Goal: Task Accomplishment & Management: Manage account settings

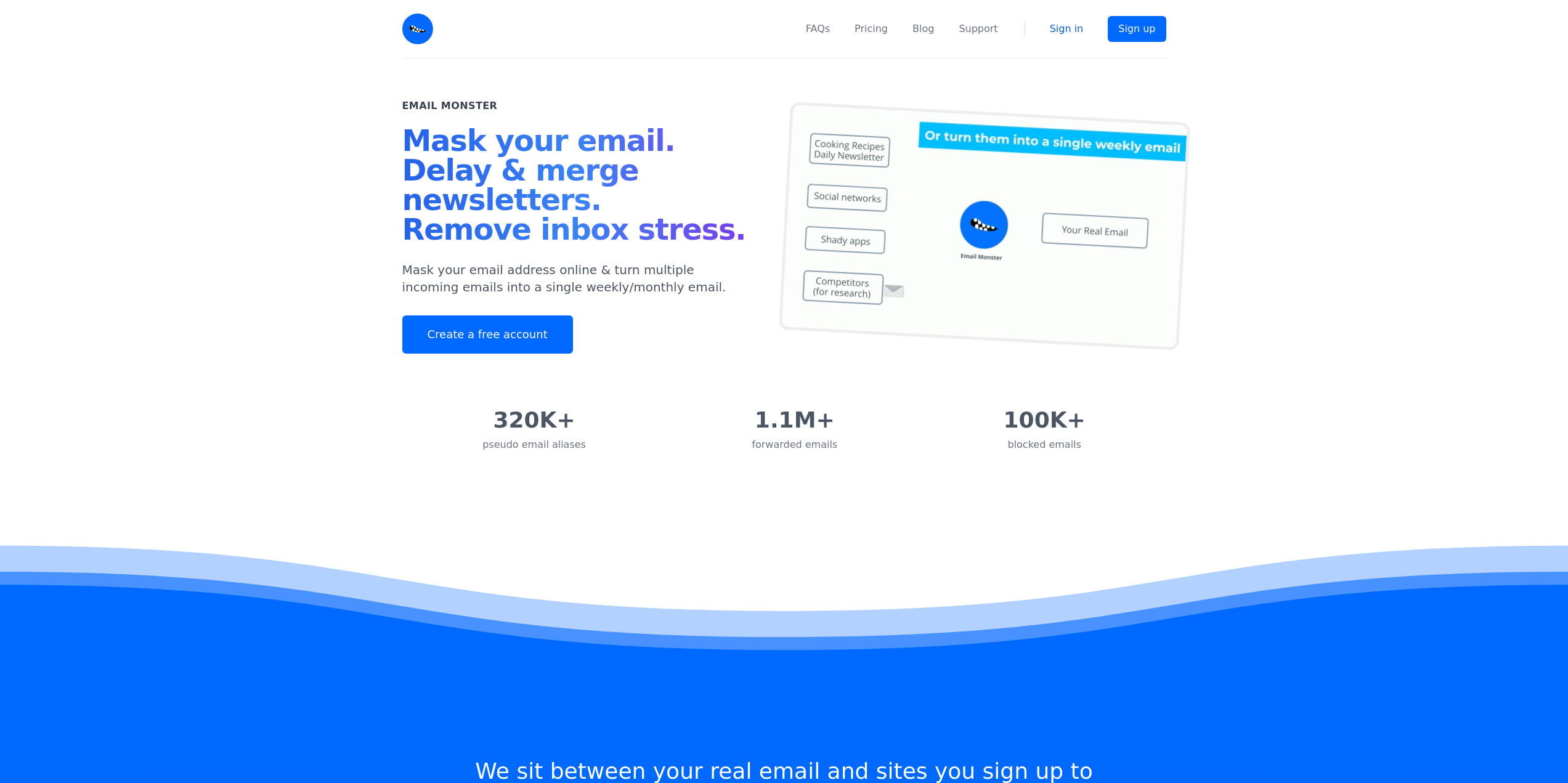
click at [1076, 24] on link "Sign in" at bounding box center [1067, 29] width 34 height 15
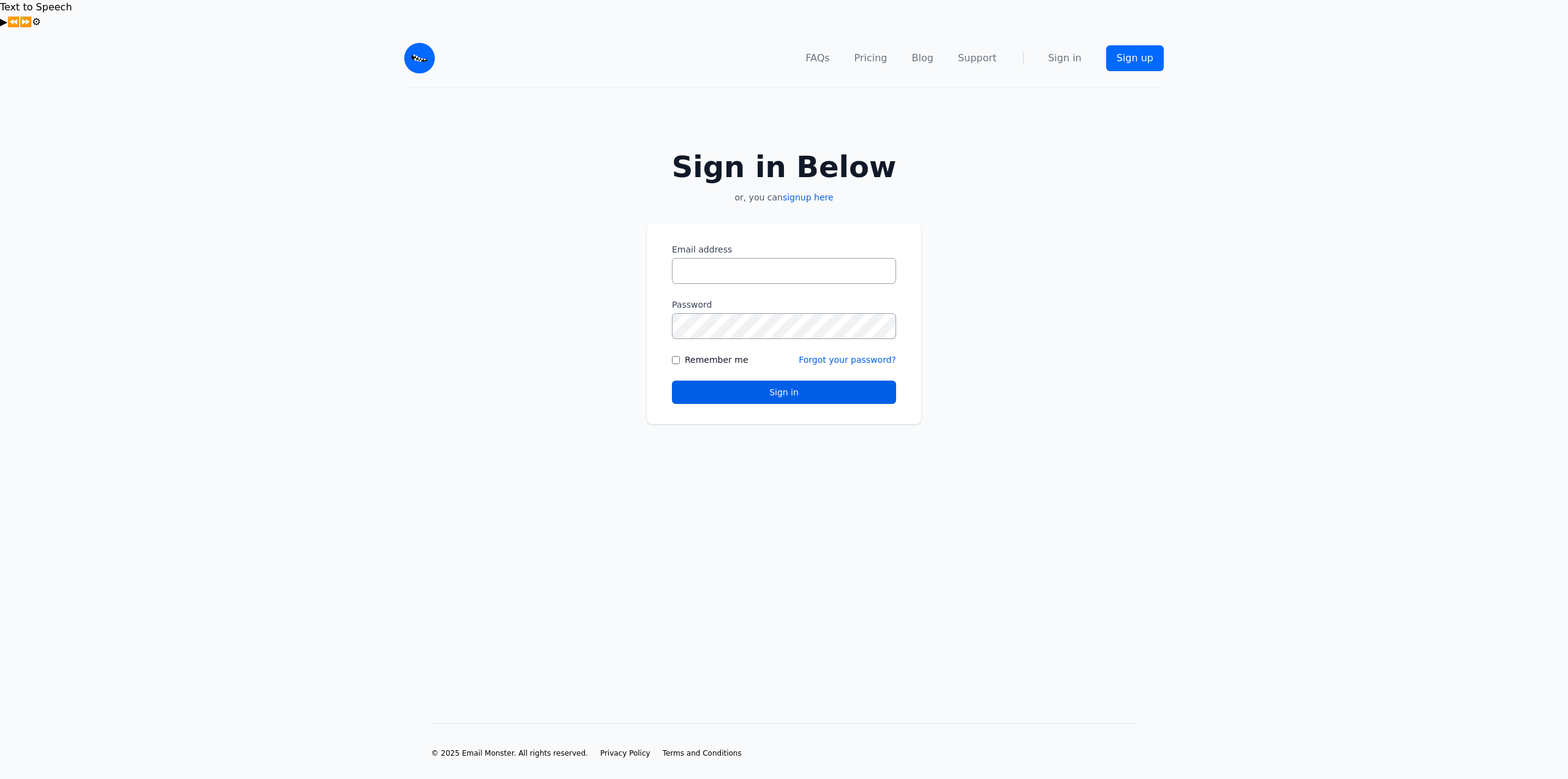
type input "**********"
click at [712, 354] on label "Remember me" at bounding box center [716, 359] width 64 height 12
click at [801, 381] on button "Sign in" at bounding box center [784, 392] width 224 height 23
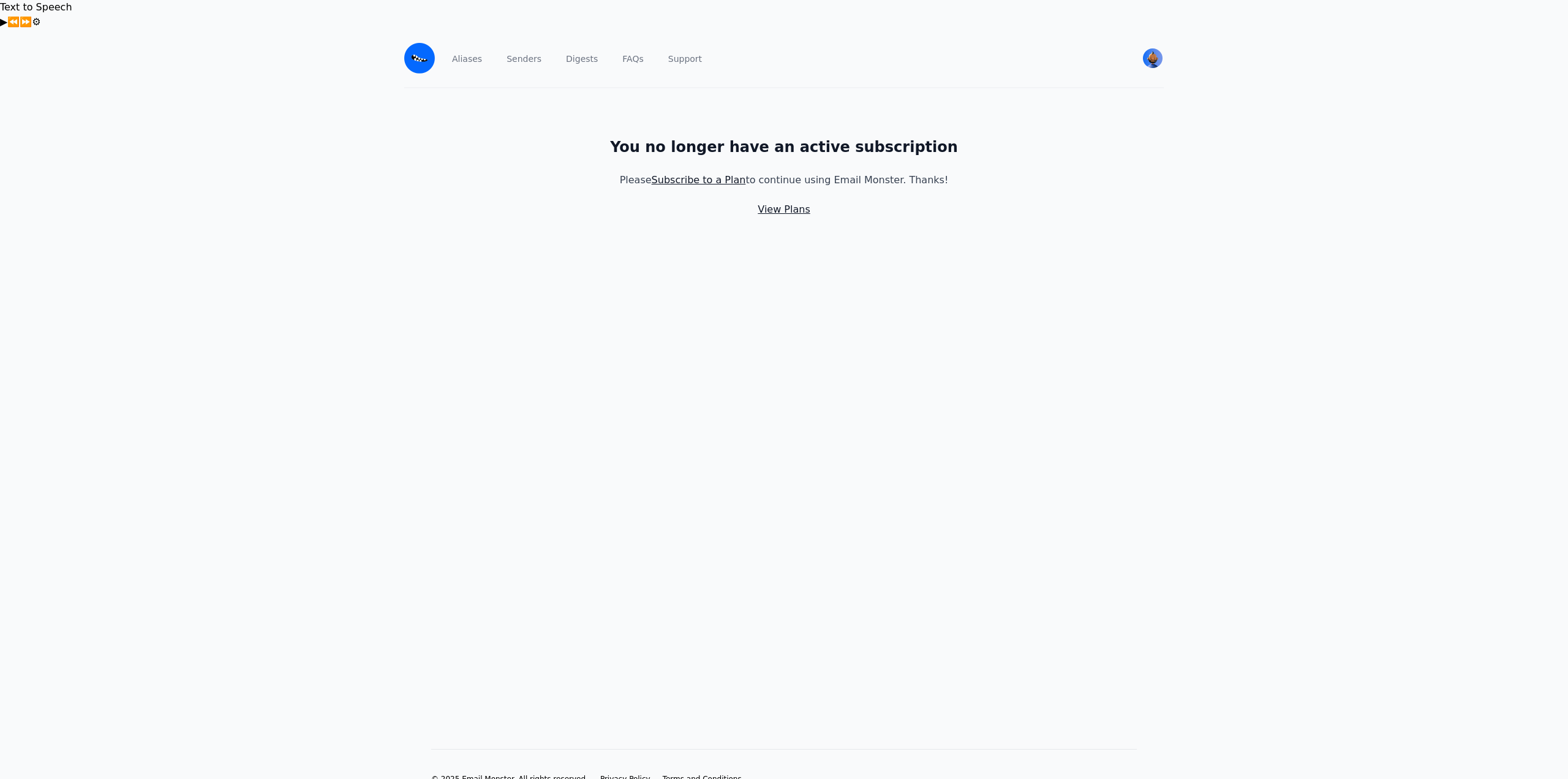
click at [784, 204] on link "View Plans" at bounding box center [784, 209] width 52 height 11
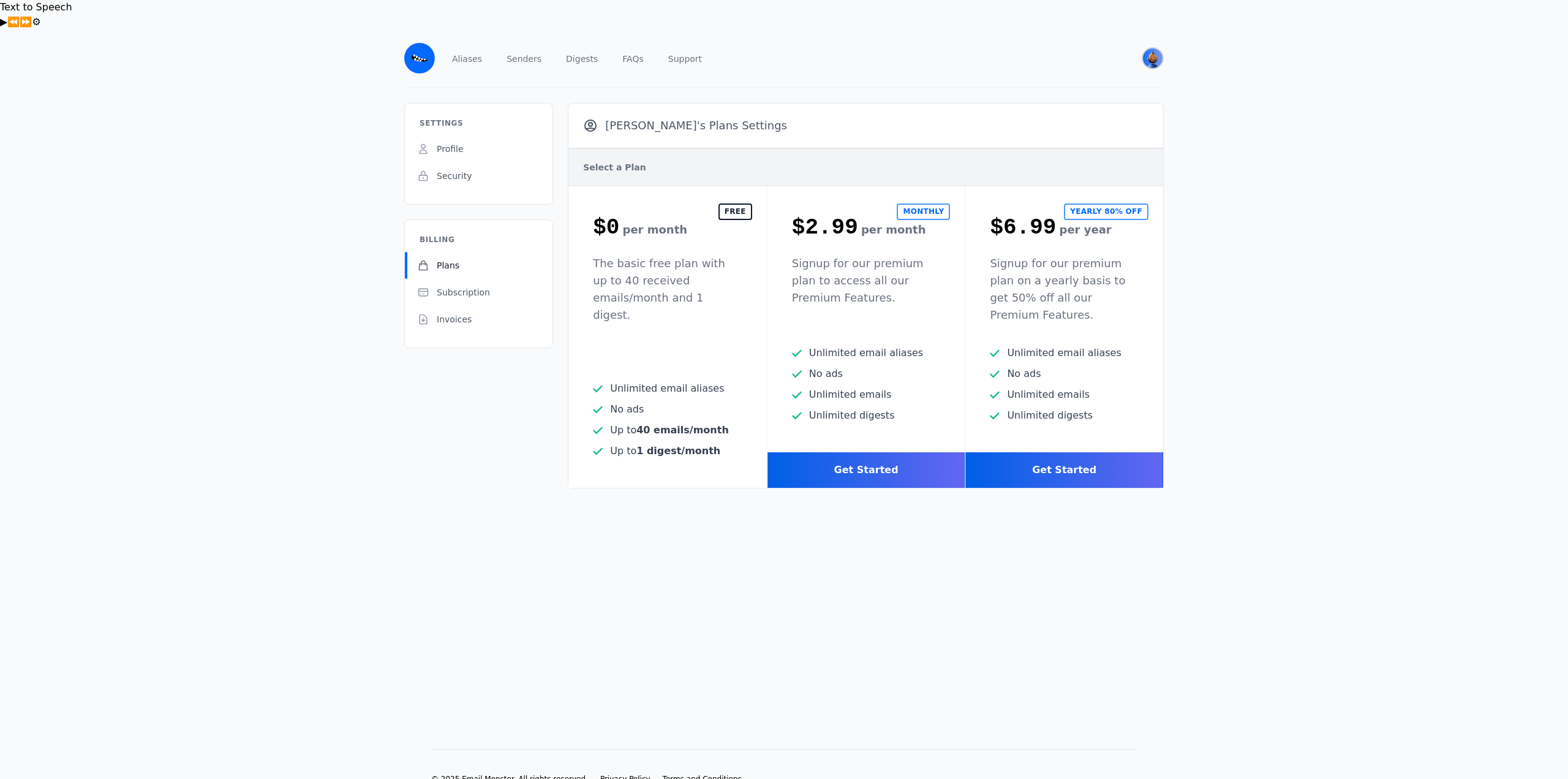
click at [1145, 49] on img "User menu" at bounding box center [1152, 58] width 20 height 20
click at [1075, 127] on span "Cancelled User" at bounding box center [1067, 133] width 65 height 12
click at [459, 143] on span "Profile" at bounding box center [450, 149] width 27 height 12
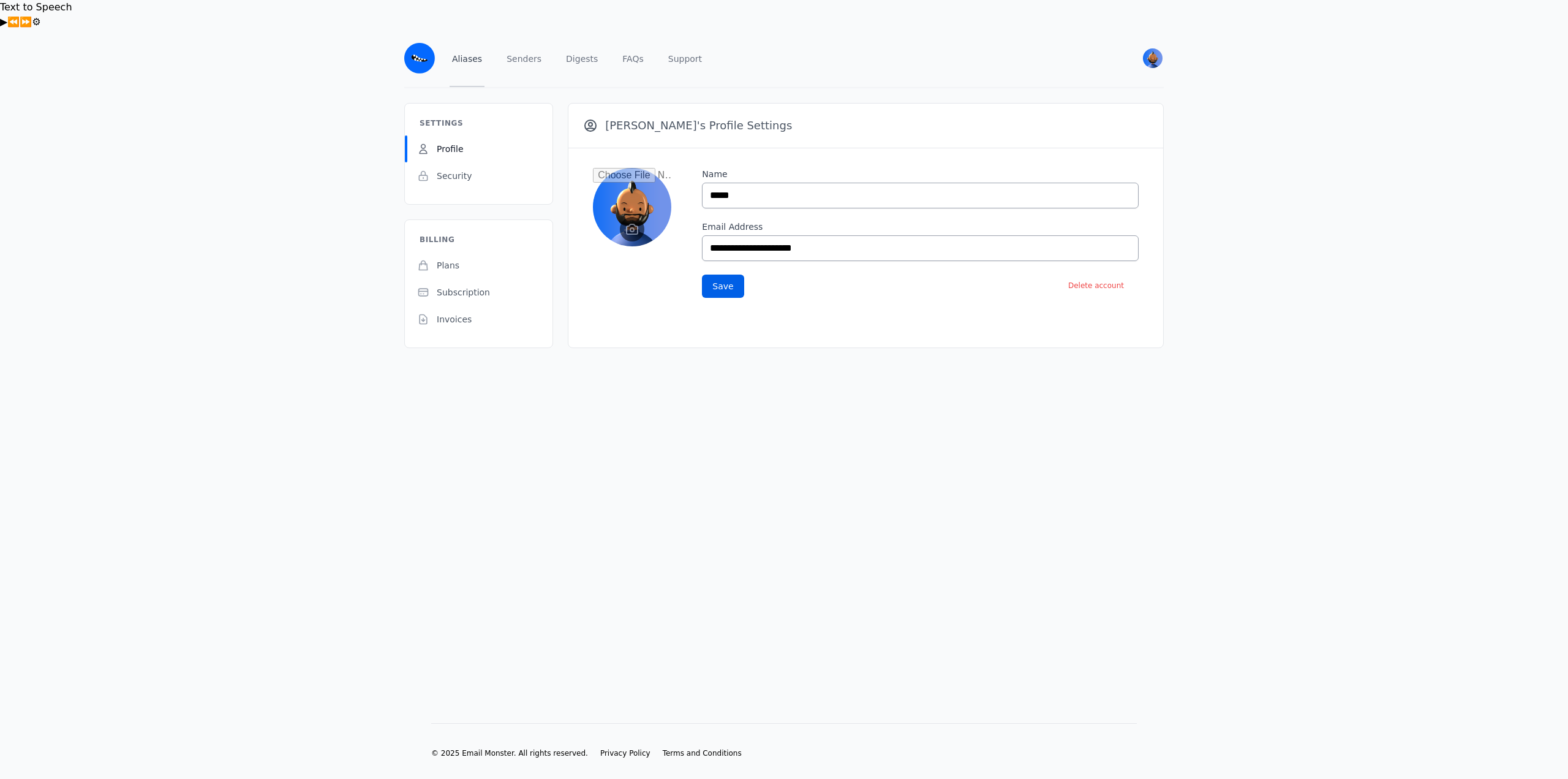
click at [469, 30] on link "Aliases" at bounding box center [467, 58] width 35 height 57
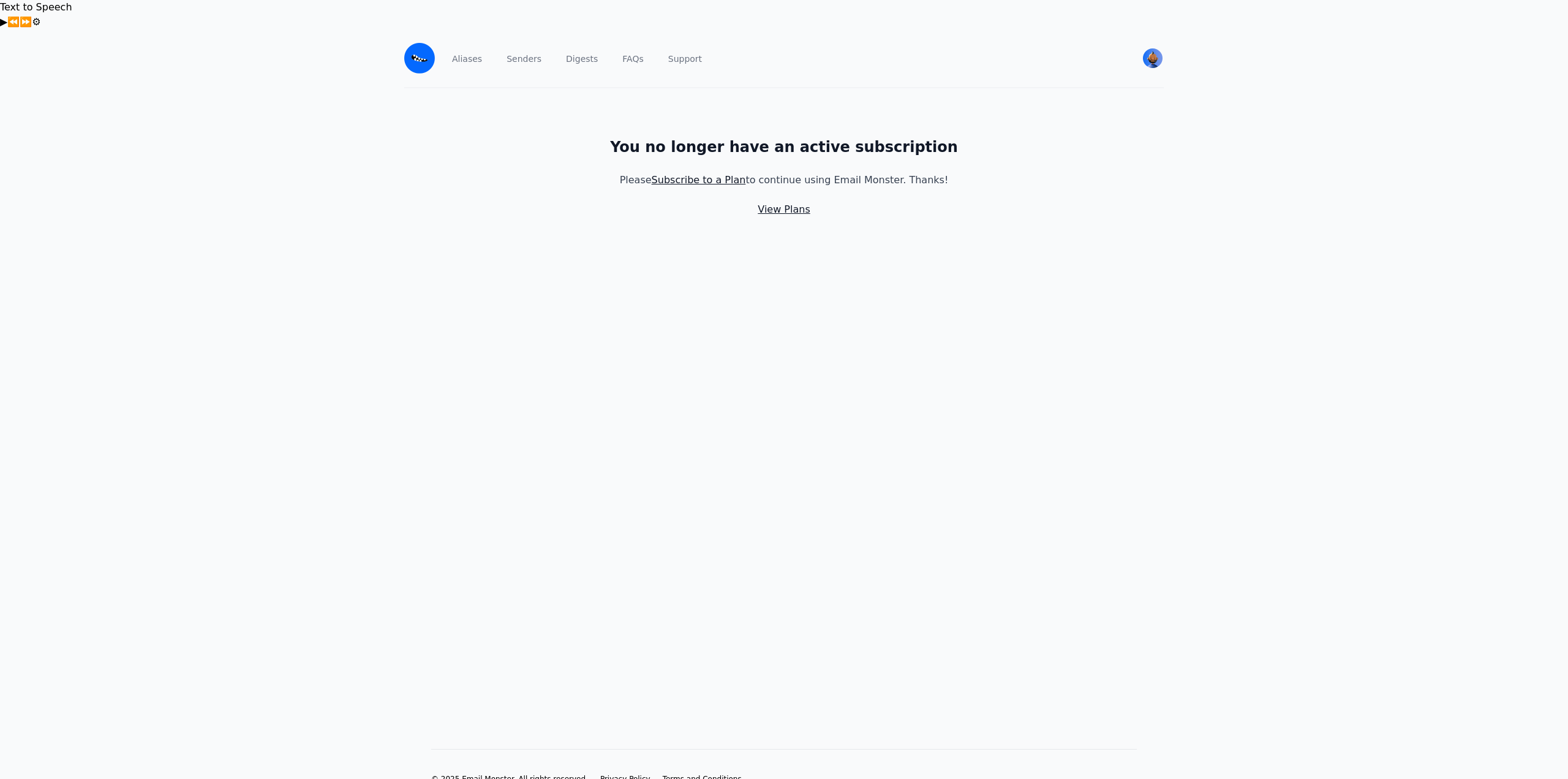
click at [740, 174] on link "Subscribe to a Plan" at bounding box center [699, 180] width 94 height 11
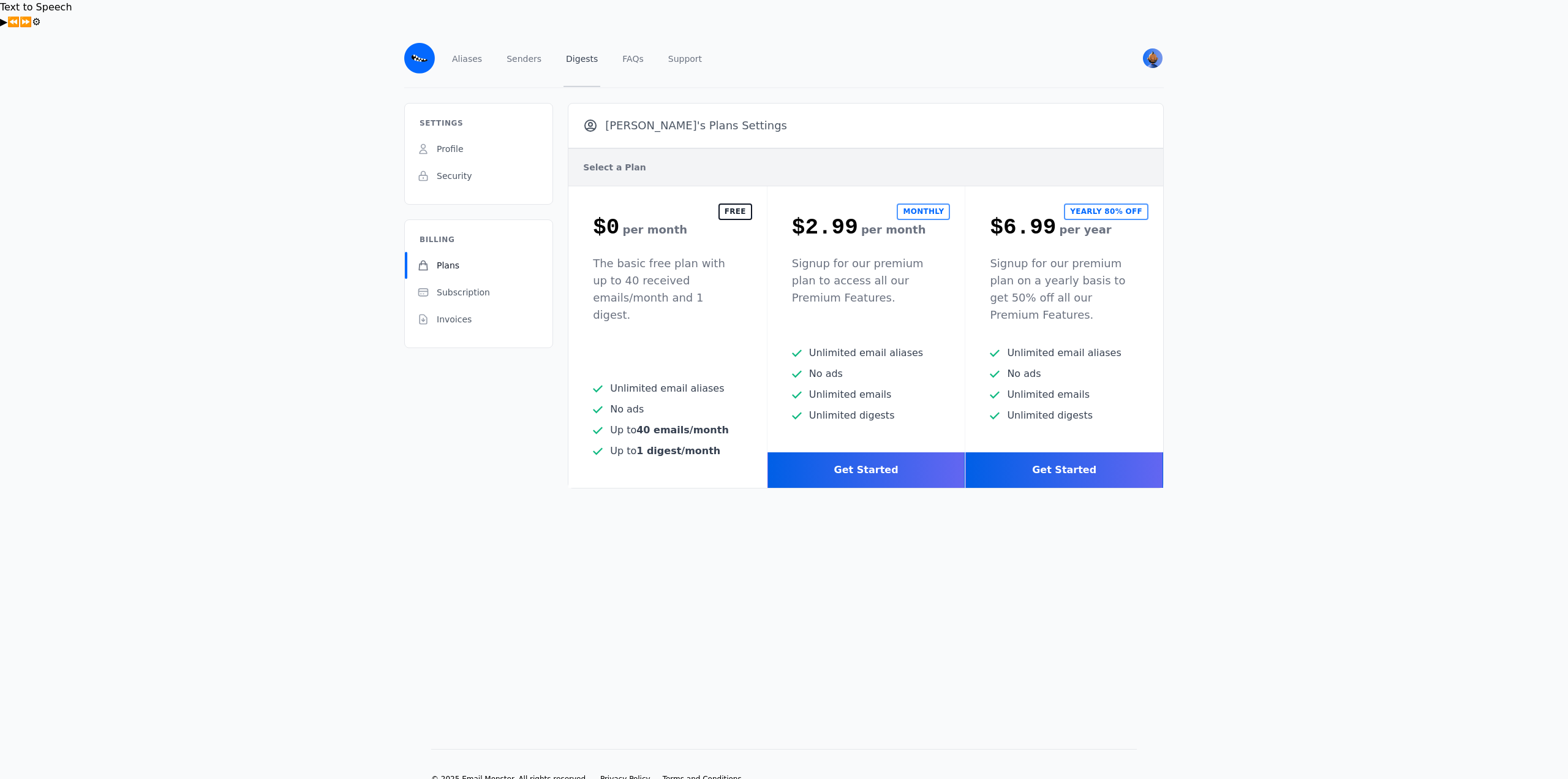
click at [576, 30] on link "Digests" at bounding box center [581, 58] width 37 height 57
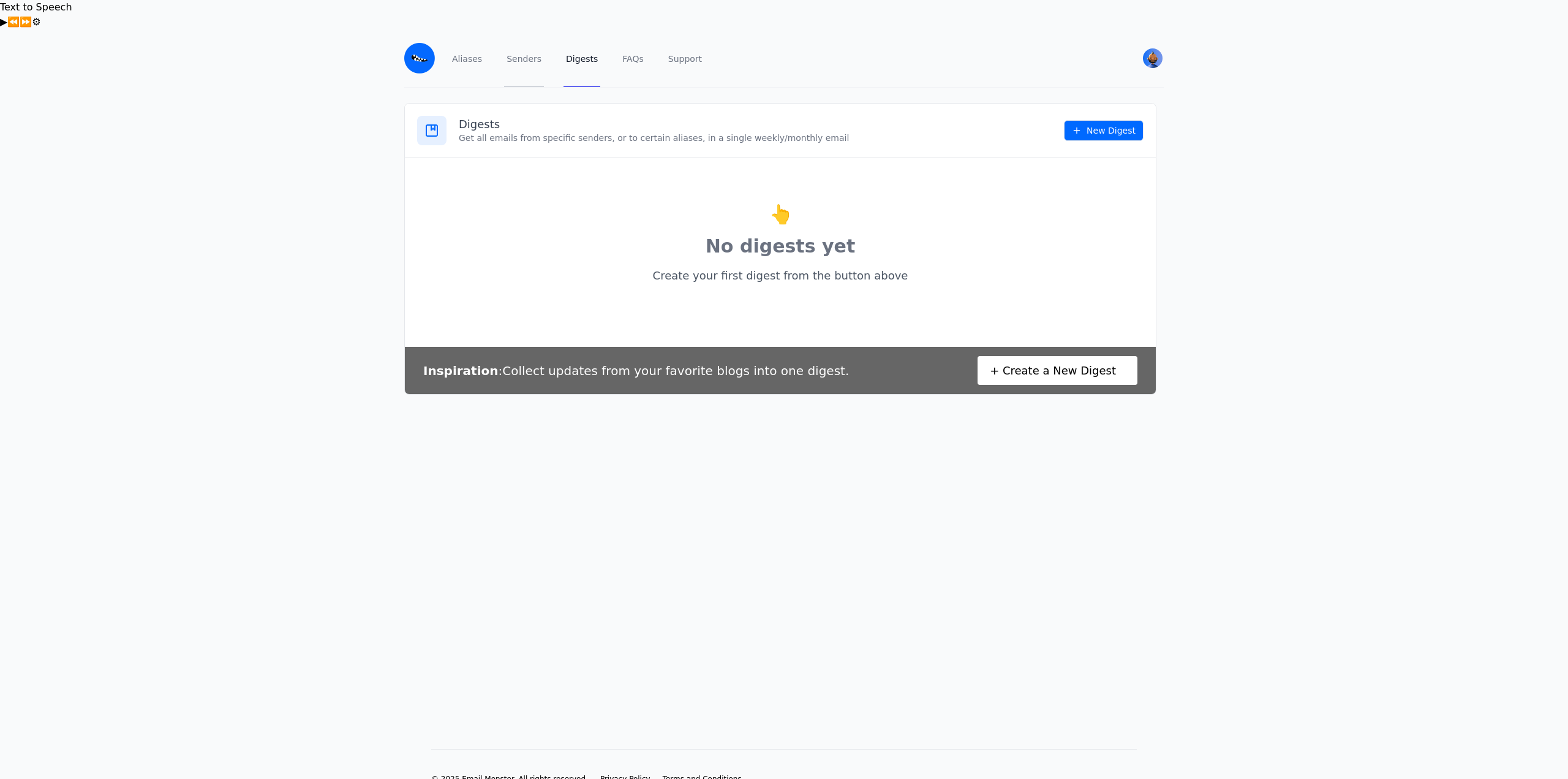
click at [522, 30] on link "Senders" at bounding box center [524, 58] width 40 height 57
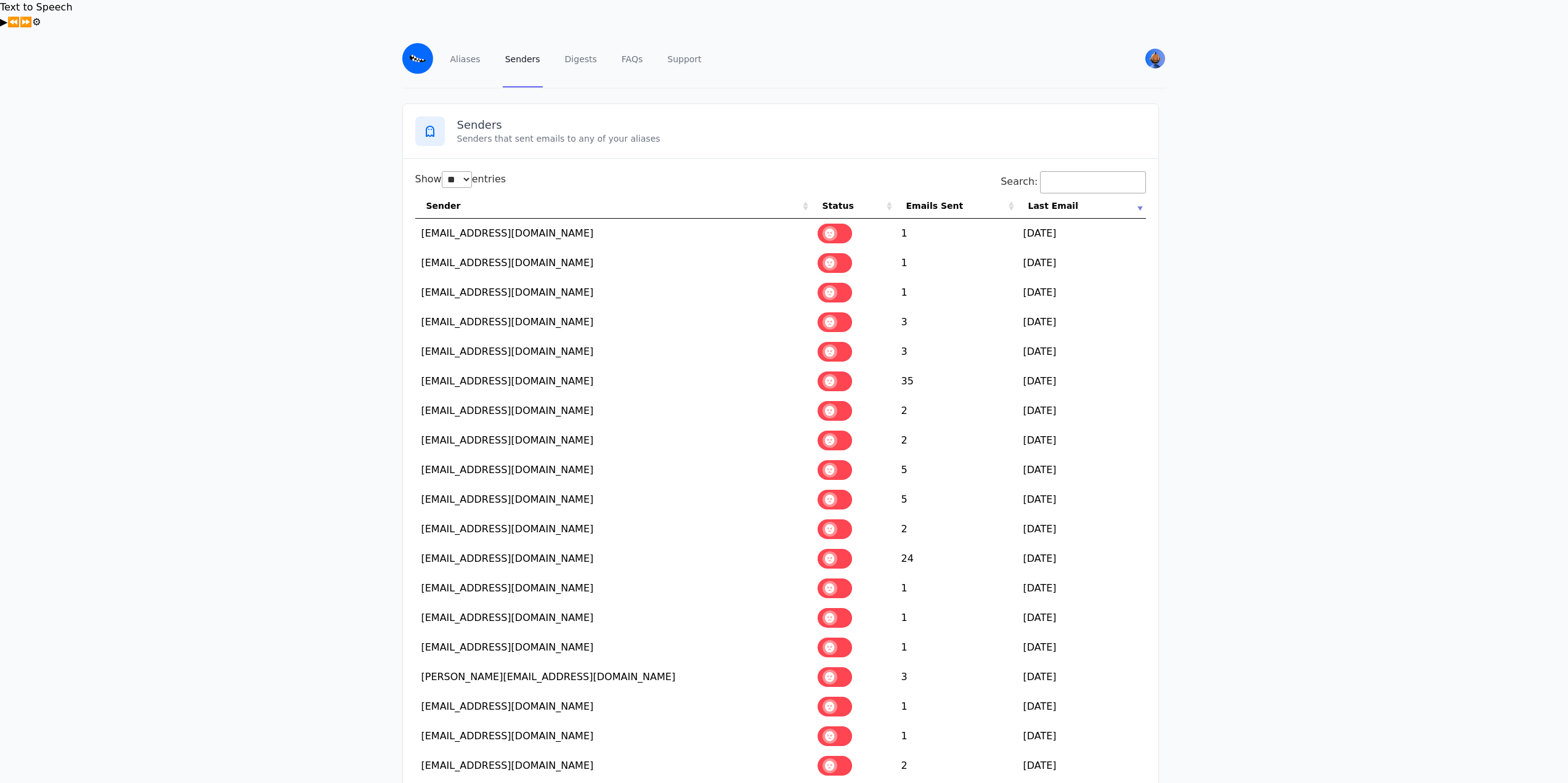
click at [470, 171] on select "** ** ** ***" at bounding box center [457, 179] width 30 height 16
select select "***"
click at [442, 171] on select "** ** ** ***" at bounding box center [457, 179] width 30 height 16
click at [837, 226] on span at bounding box center [830, 233] width 15 height 15
click at [837, 255] on span at bounding box center [830, 262] width 15 height 15
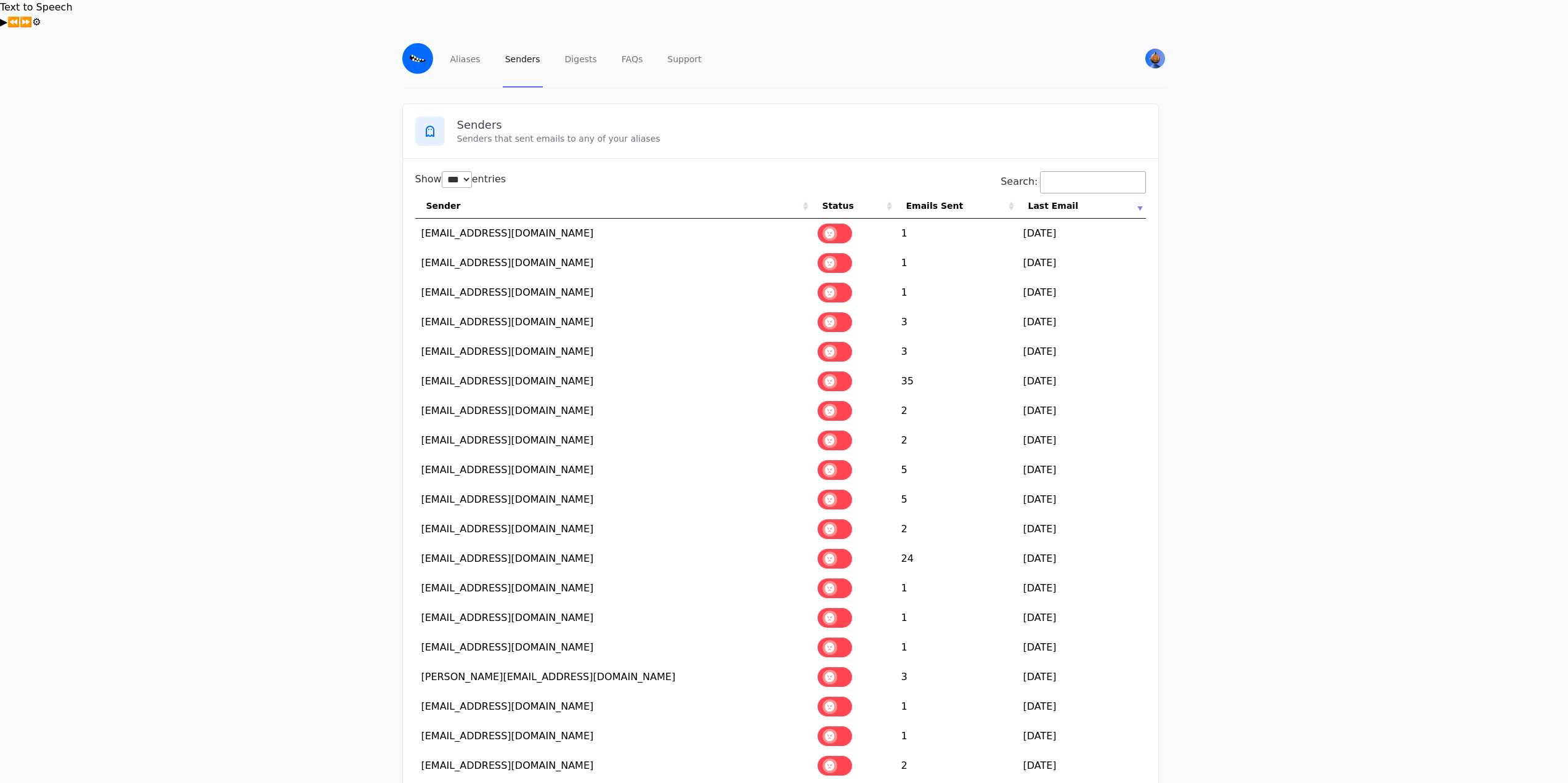
click at [845, 283] on label at bounding box center [835, 292] width 34 height 20
click at [837, 315] on span at bounding box center [830, 322] width 15 height 15
click at [837, 344] on span at bounding box center [830, 351] width 15 height 15
click at [843, 366] on td at bounding box center [853, 381] width 84 height 30
click at [837, 374] on span at bounding box center [830, 381] width 15 height 15
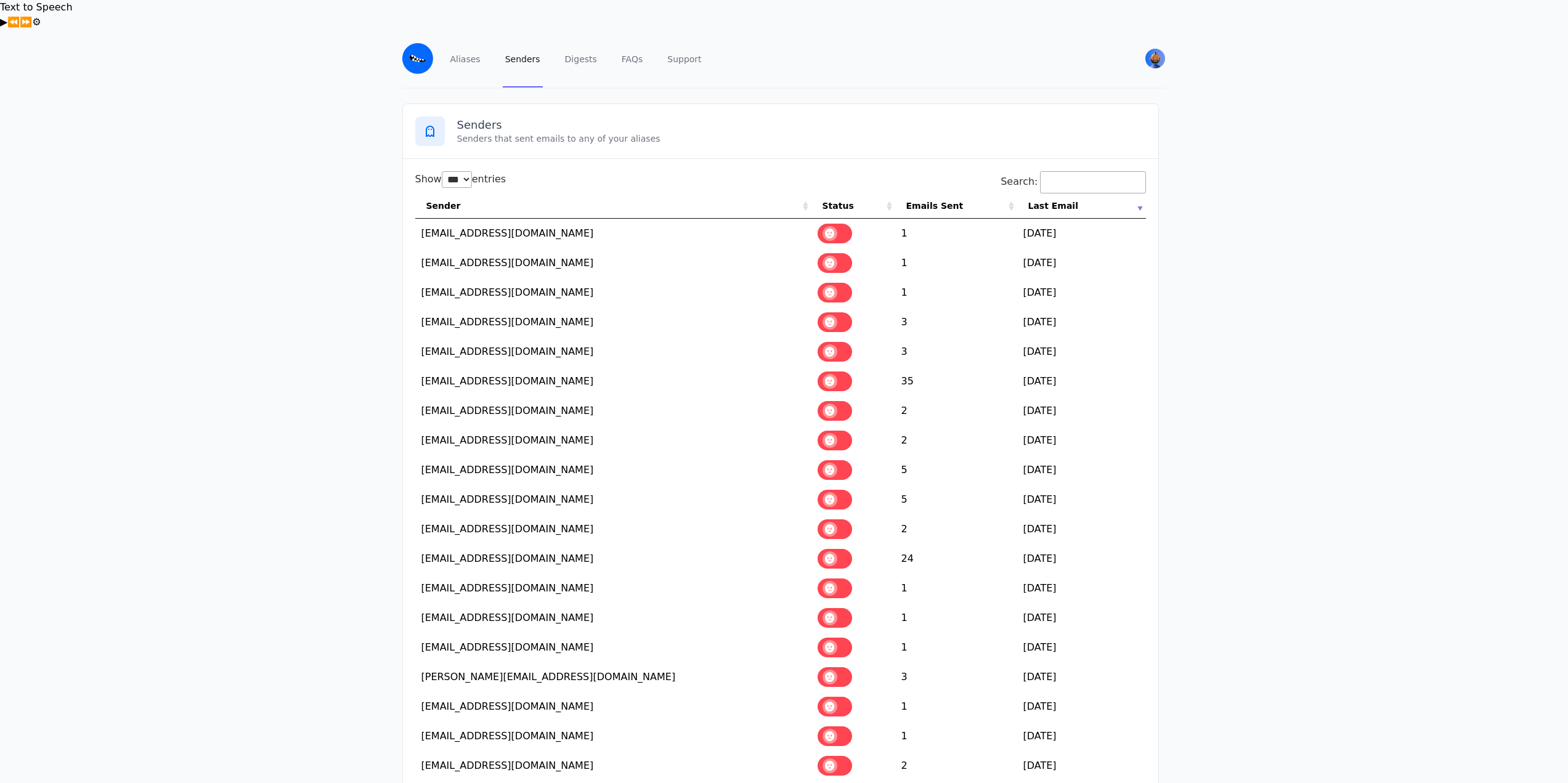
click at [845, 401] on label at bounding box center [835, 411] width 34 height 20
click at [837, 433] on span at bounding box center [830, 440] width 15 height 15
drag, startPoint x: 839, startPoint y: 435, endPoint x: 849, endPoint y: 457, distance: 24.2
click at [837, 462] on span at bounding box center [830, 469] width 15 height 15
drag, startPoint x: 850, startPoint y: 464, endPoint x: 839, endPoint y: 501, distance: 38.6
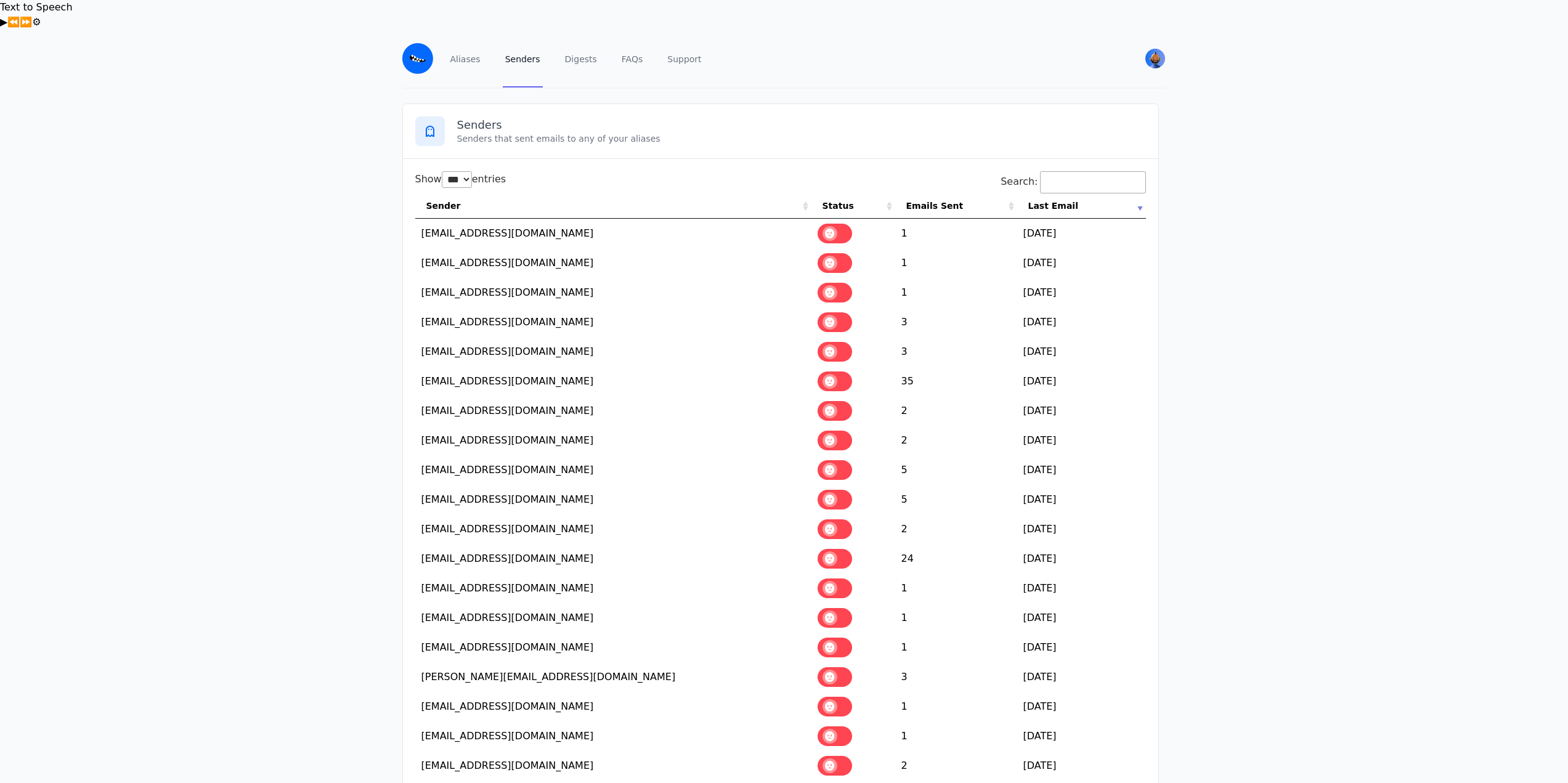
click at [850, 490] on label at bounding box center [835, 499] width 34 height 20
click at [837, 521] on span at bounding box center [830, 528] width 15 height 15
click at [837, 551] on span at bounding box center [830, 558] width 15 height 15
click at [837, 581] on span at bounding box center [830, 588] width 15 height 15
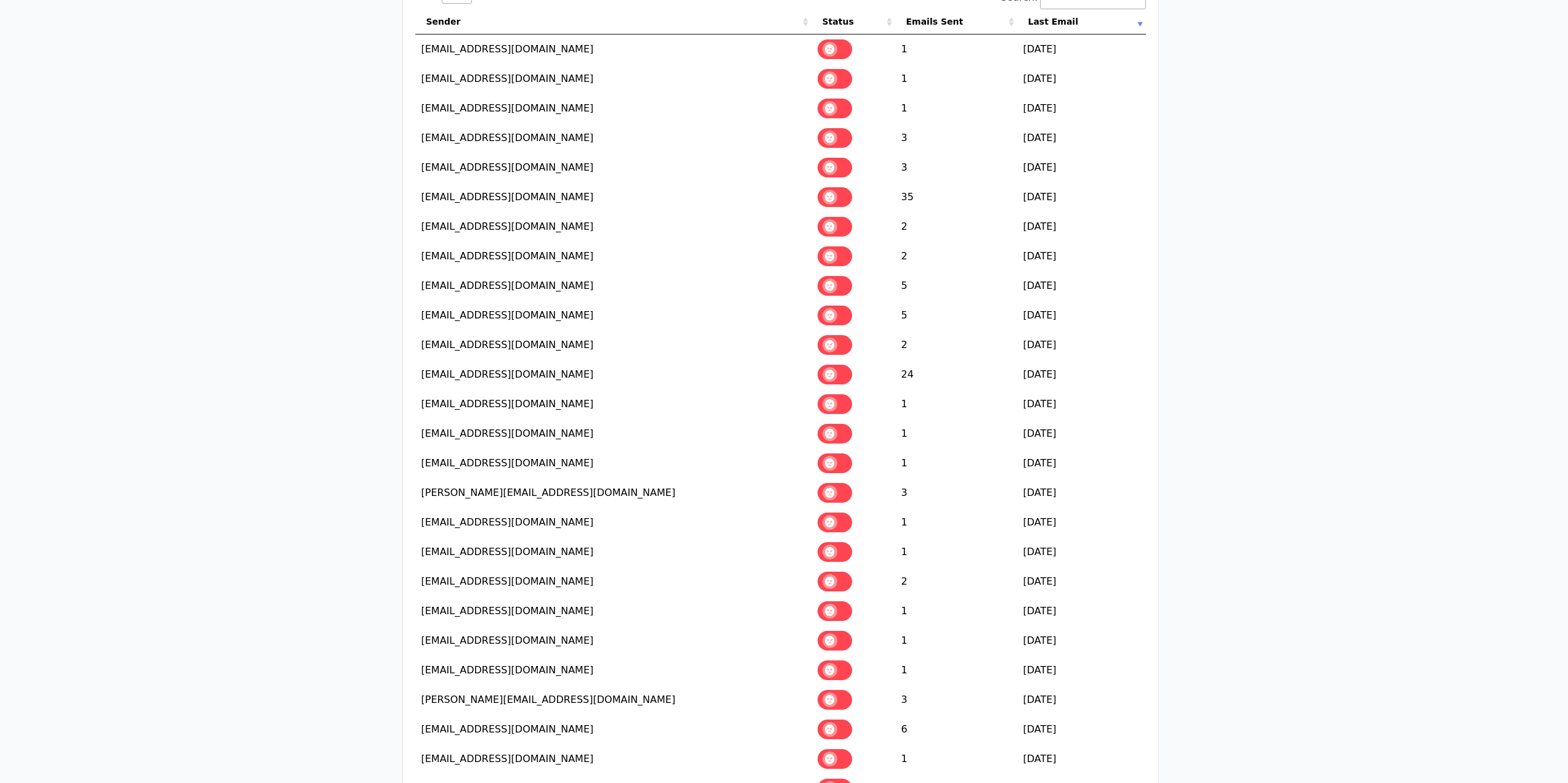
scroll to position [185, 0]
click at [837, 426] on span at bounding box center [830, 433] width 15 height 15
click at [837, 455] on span at bounding box center [830, 462] width 15 height 15
click at [837, 485] on span at bounding box center [830, 492] width 15 height 15
click at [843, 512] on label at bounding box center [835, 521] width 34 height 20
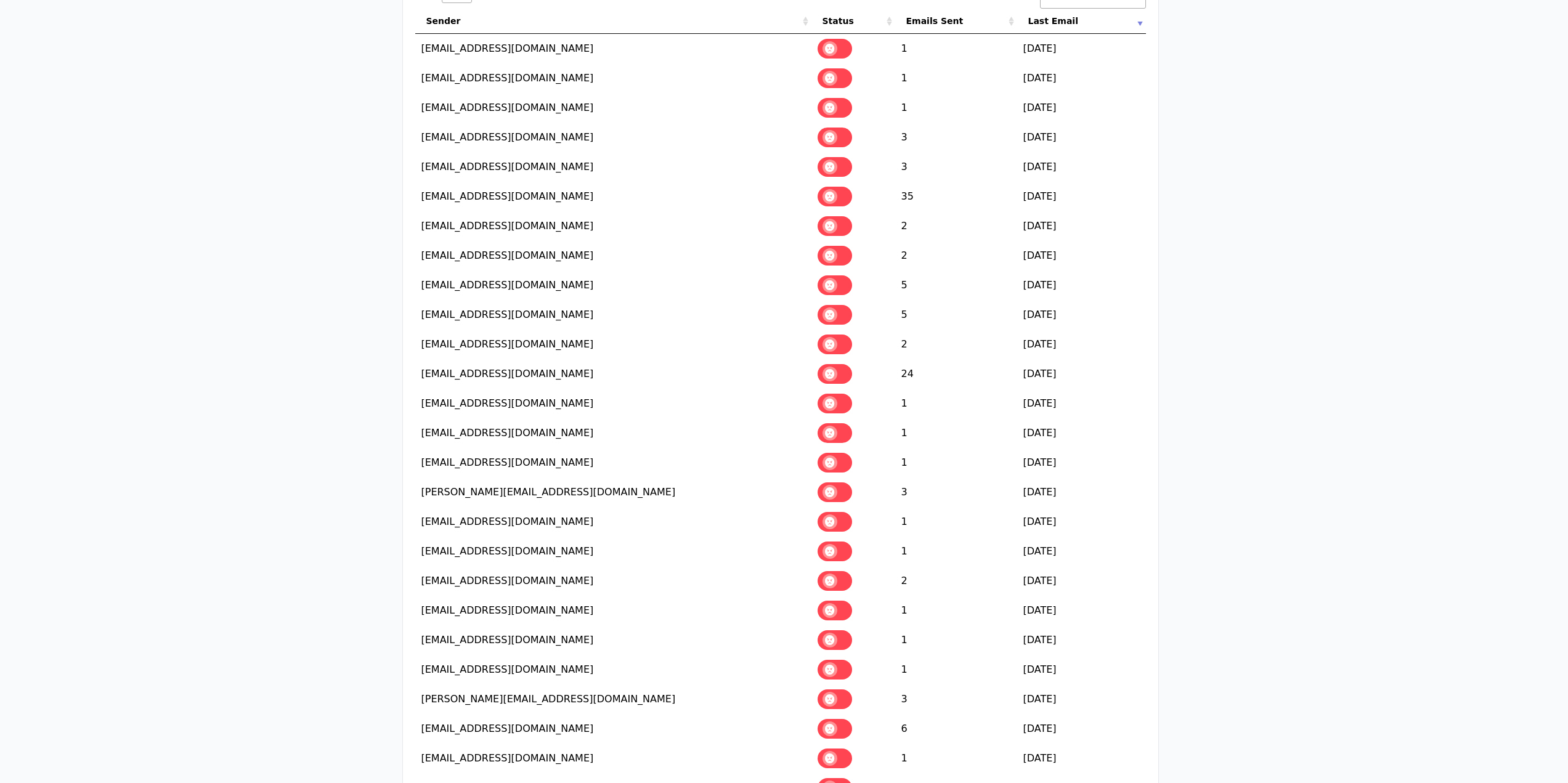
click at [837, 544] on span at bounding box center [830, 551] width 15 height 15
click at [837, 573] on span at bounding box center [830, 580] width 15 height 15
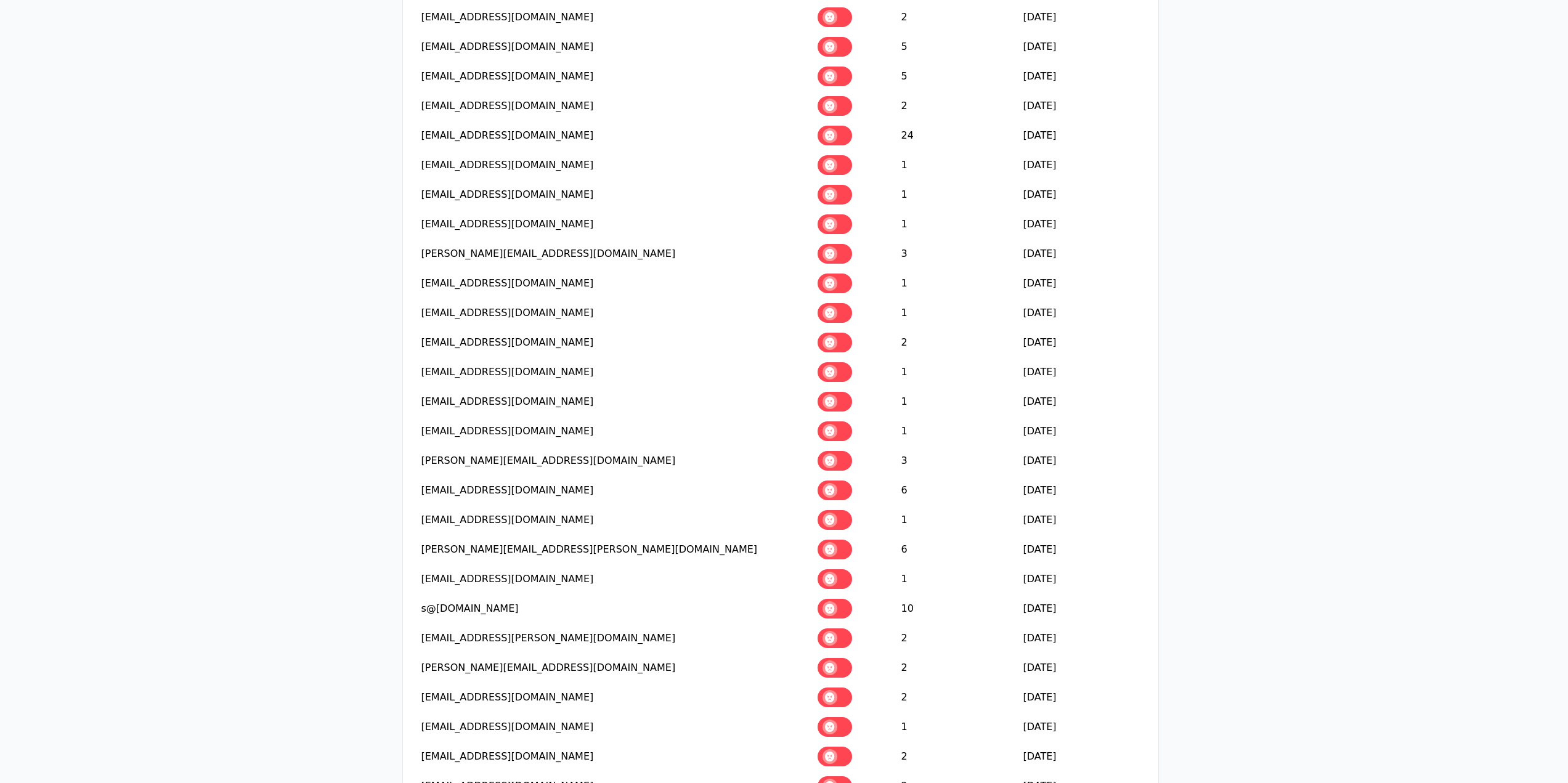
scroll to position [431, 0]
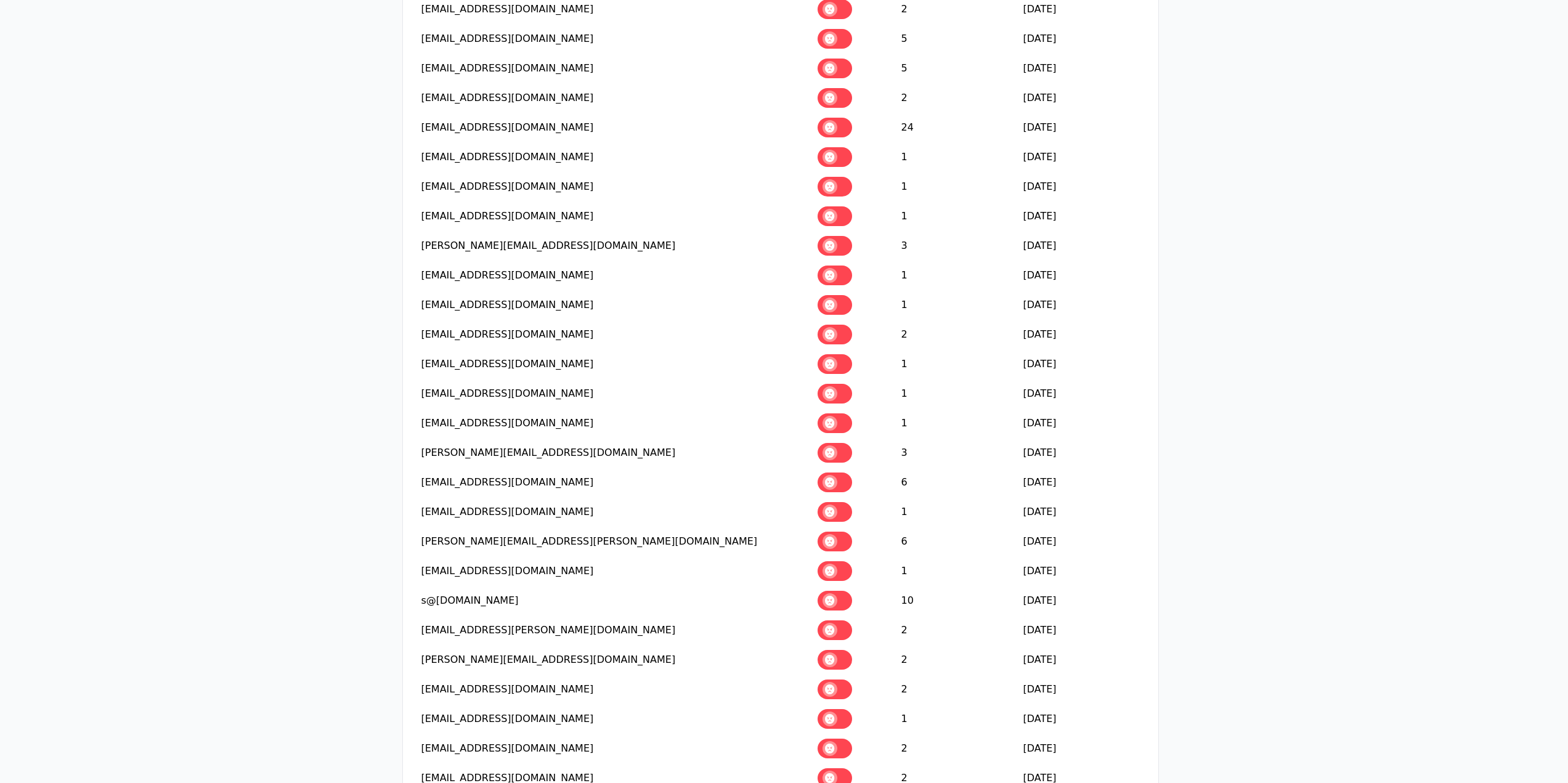
drag, startPoint x: 844, startPoint y: 328, endPoint x: 838, endPoint y: 360, distance: 32.6
click at [837, 357] on span at bounding box center [830, 364] width 15 height 15
click at [837, 386] on span at bounding box center [830, 393] width 15 height 15
click at [837, 416] on span at bounding box center [830, 423] width 15 height 15
drag, startPoint x: 839, startPoint y: 424, endPoint x: 839, endPoint y: 450, distance: 26.0
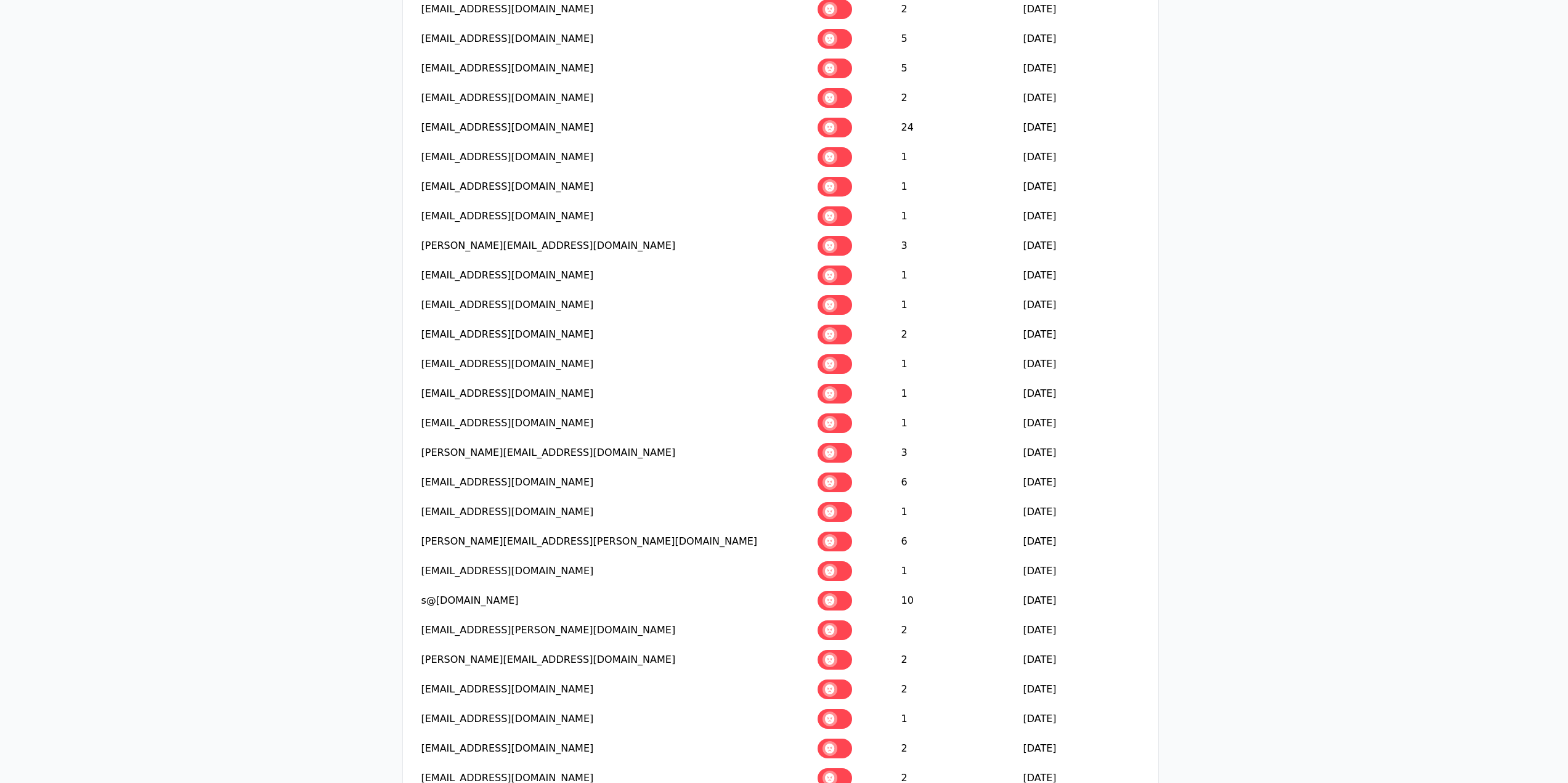
click at [837, 445] on span at bounding box center [830, 452] width 15 height 15
click at [837, 475] on span at bounding box center [830, 482] width 15 height 15
click at [841, 497] on td at bounding box center [853, 512] width 84 height 30
click at [837, 504] on span at bounding box center [830, 511] width 15 height 15
click at [844, 532] on label at bounding box center [835, 541] width 34 height 20
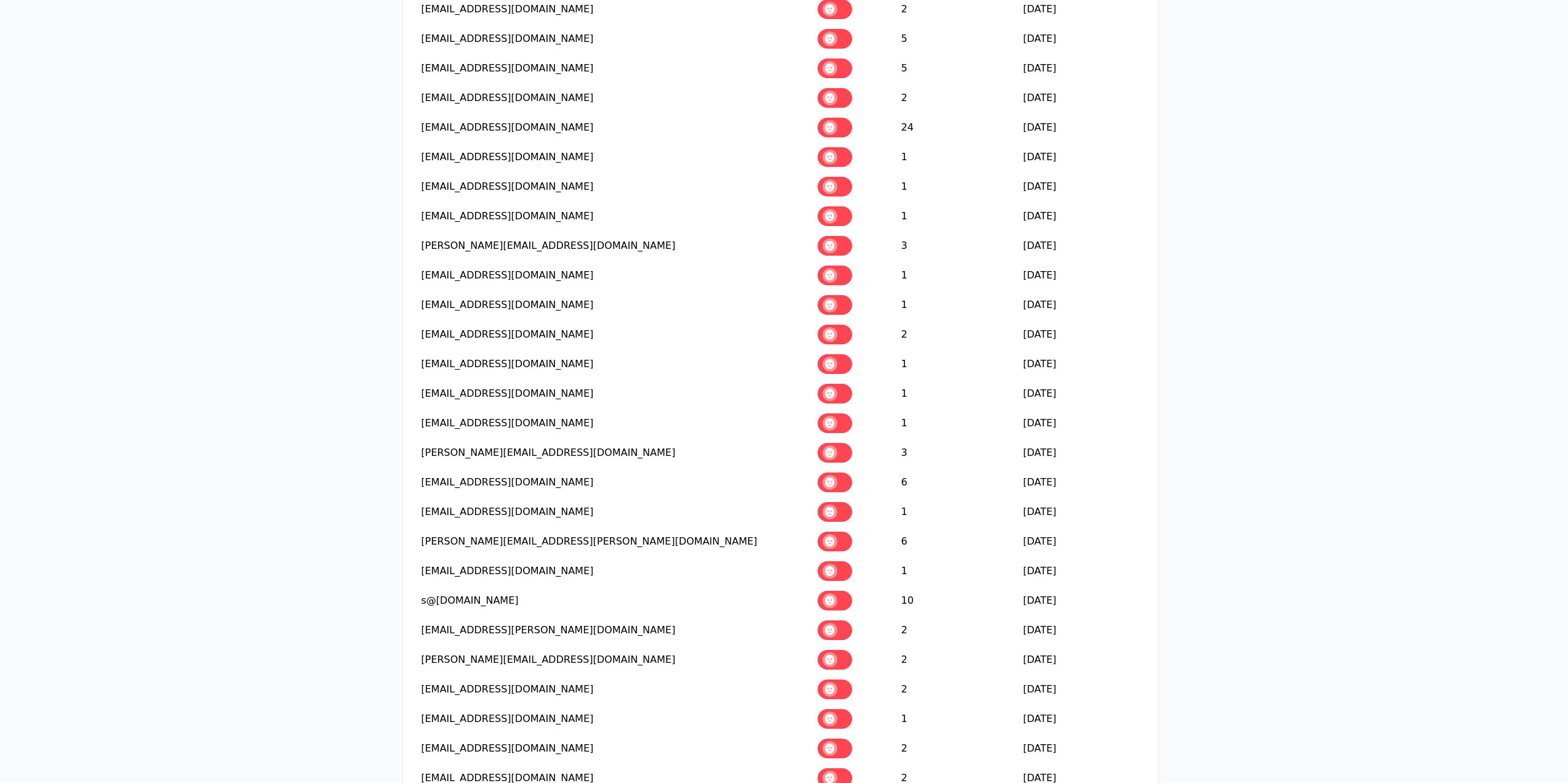
click at [837, 564] on span at bounding box center [830, 571] width 15 height 15
click at [837, 593] on span at bounding box center [830, 600] width 15 height 15
click at [837, 623] on span at bounding box center [830, 630] width 15 height 15
click at [837, 652] on span at bounding box center [830, 659] width 15 height 15
click at [837, 682] on span at bounding box center [830, 689] width 15 height 15
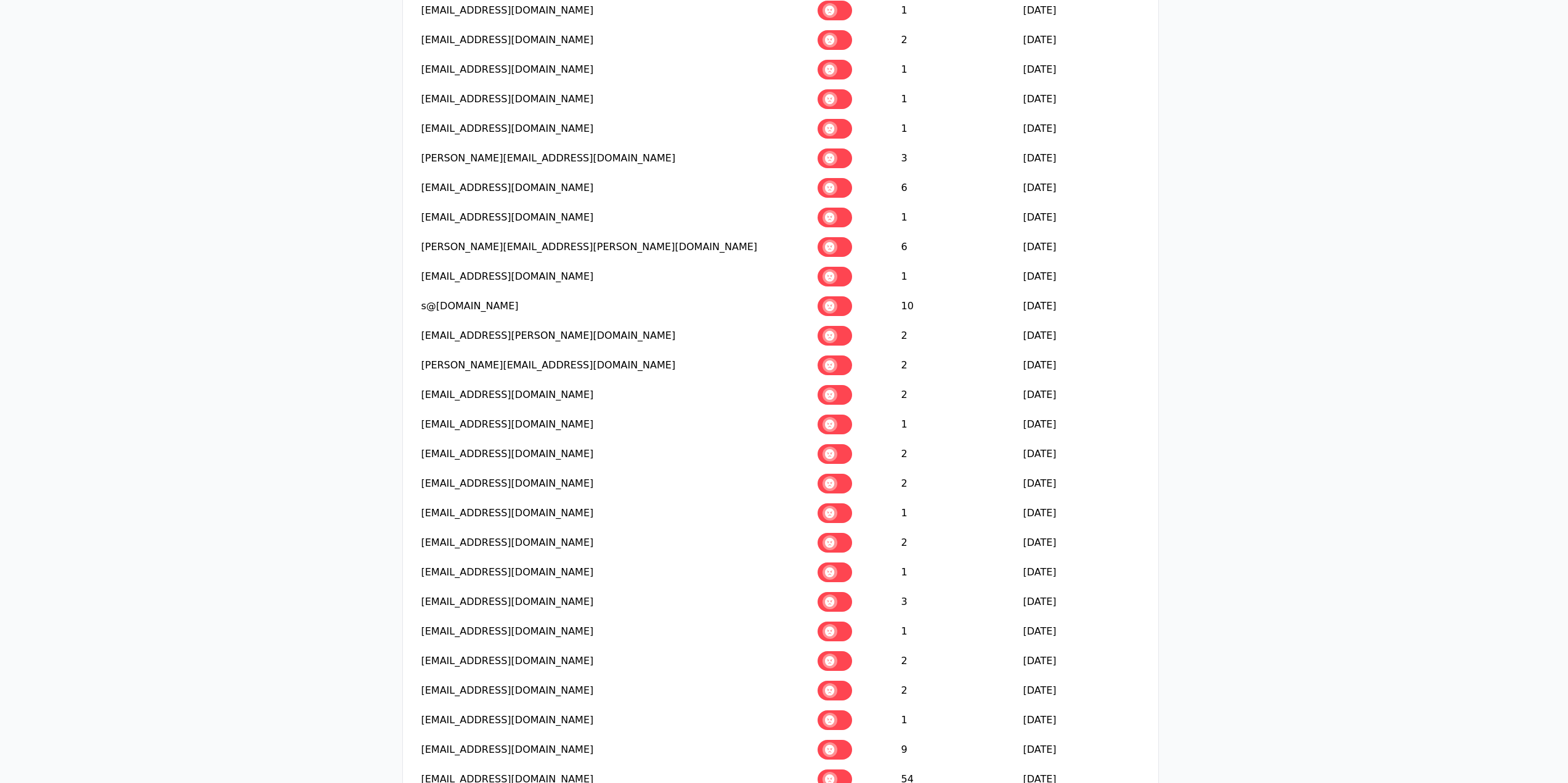
scroll to position [739, 0]
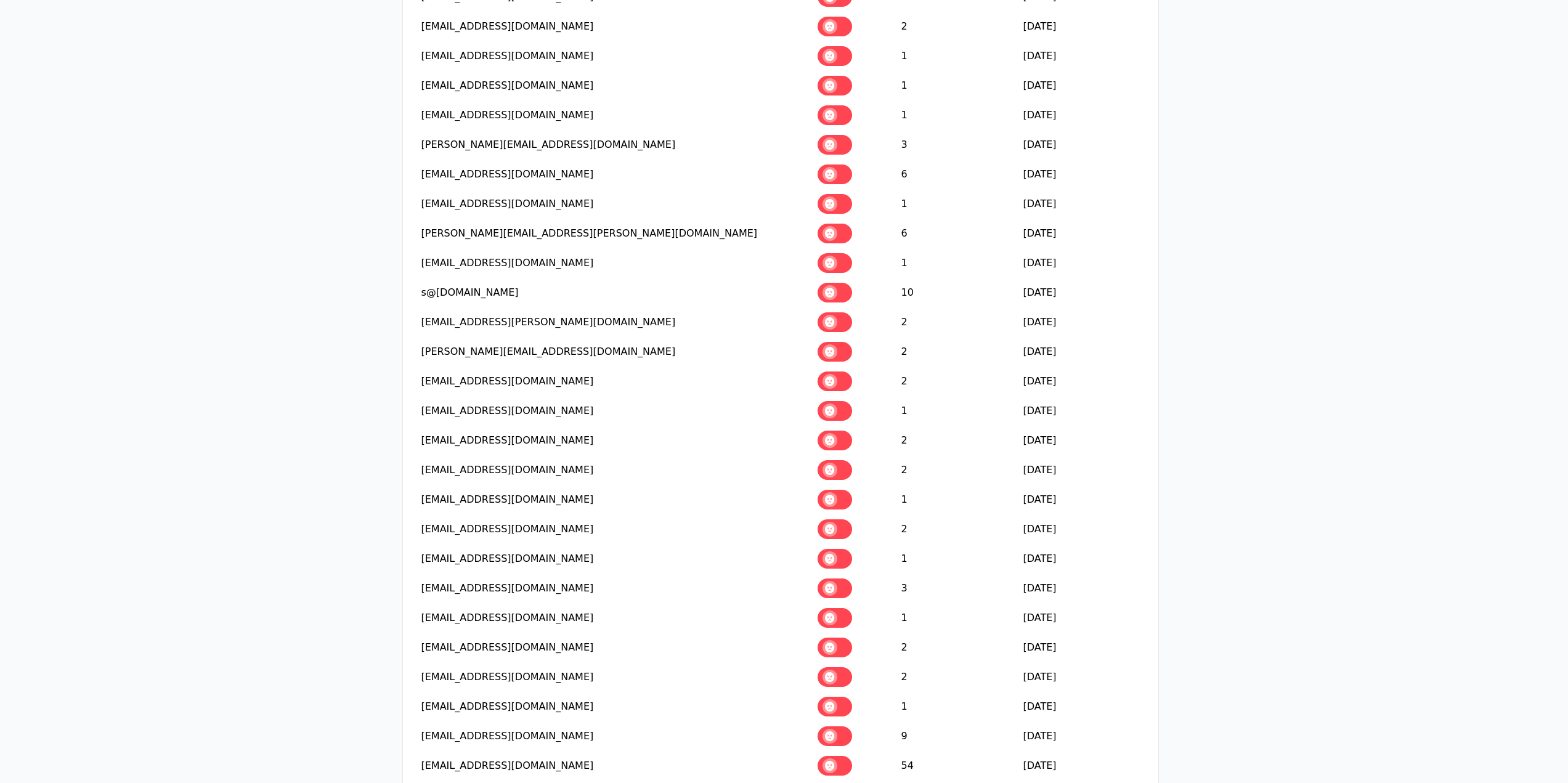
click at [837, 404] on span at bounding box center [830, 411] width 15 height 15
click at [837, 433] on span at bounding box center [830, 440] width 15 height 15
click at [837, 462] on span at bounding box center [830, 469] width 15 height 15
click at [837, 492] on span at bounding box center [830, 499] width 15 height 15
click at [837, 521] on span at bounding box center [830, 528] width 15 height 15
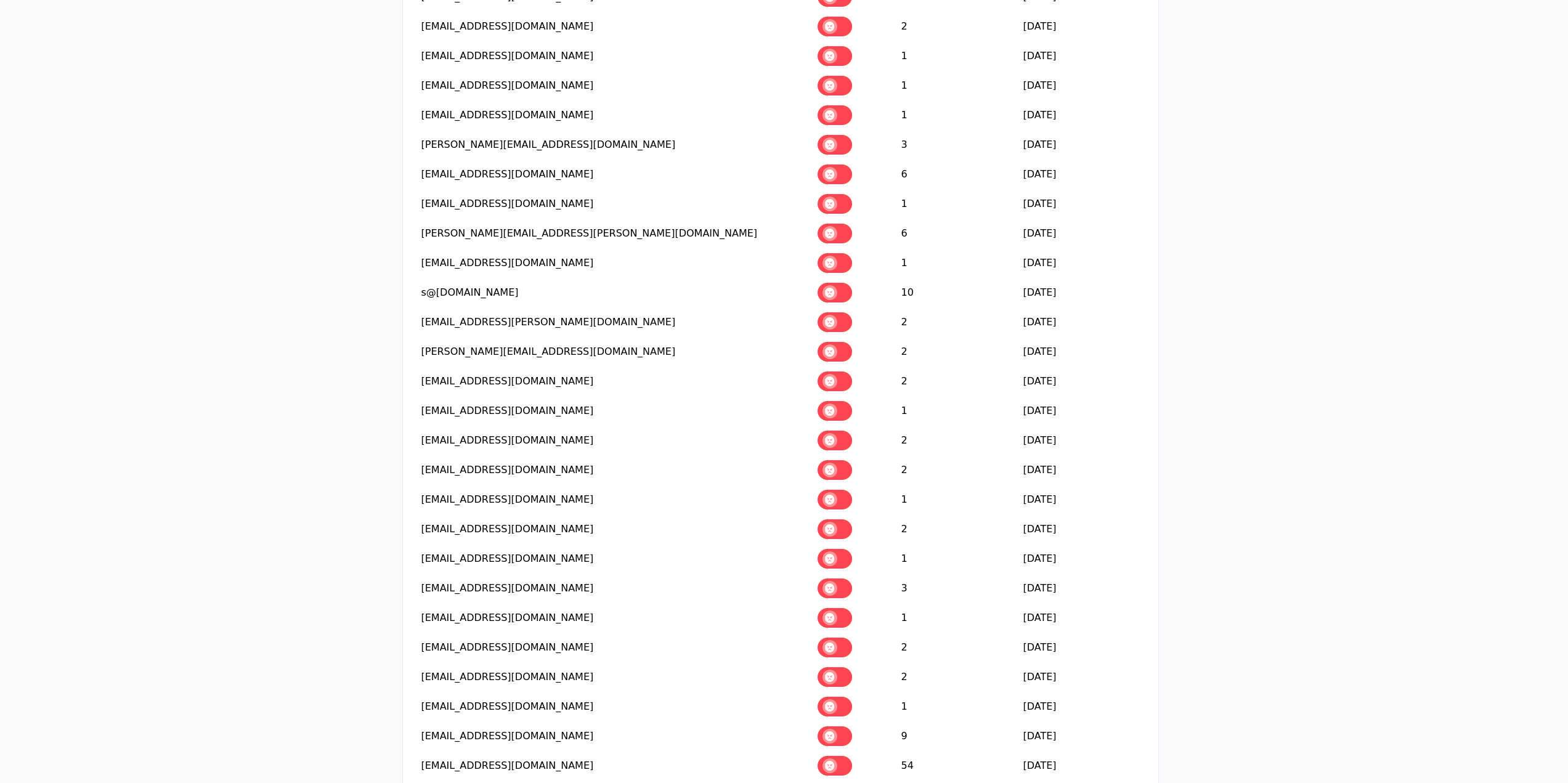
click at [837, 551] on span at bounding box center [830, 558] width 15 height 15
click at [849, 573] on td at bounding box center [853, 588] width 84 height 30
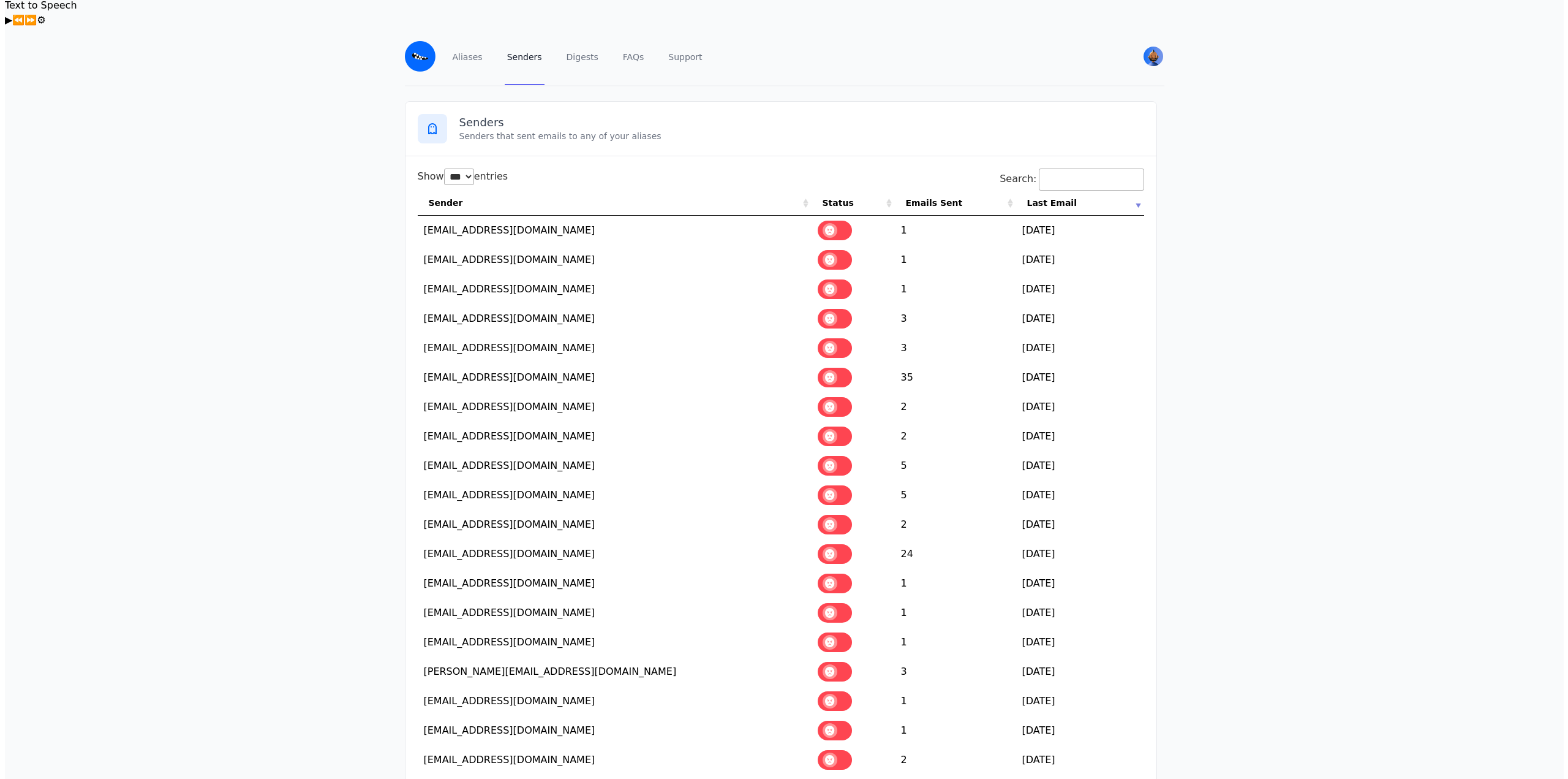
scroll to position [0, 0]
click at [1037, 170] on input "Search:" at bounding box center [1086, 181] width 105 height 22
paste input "********"
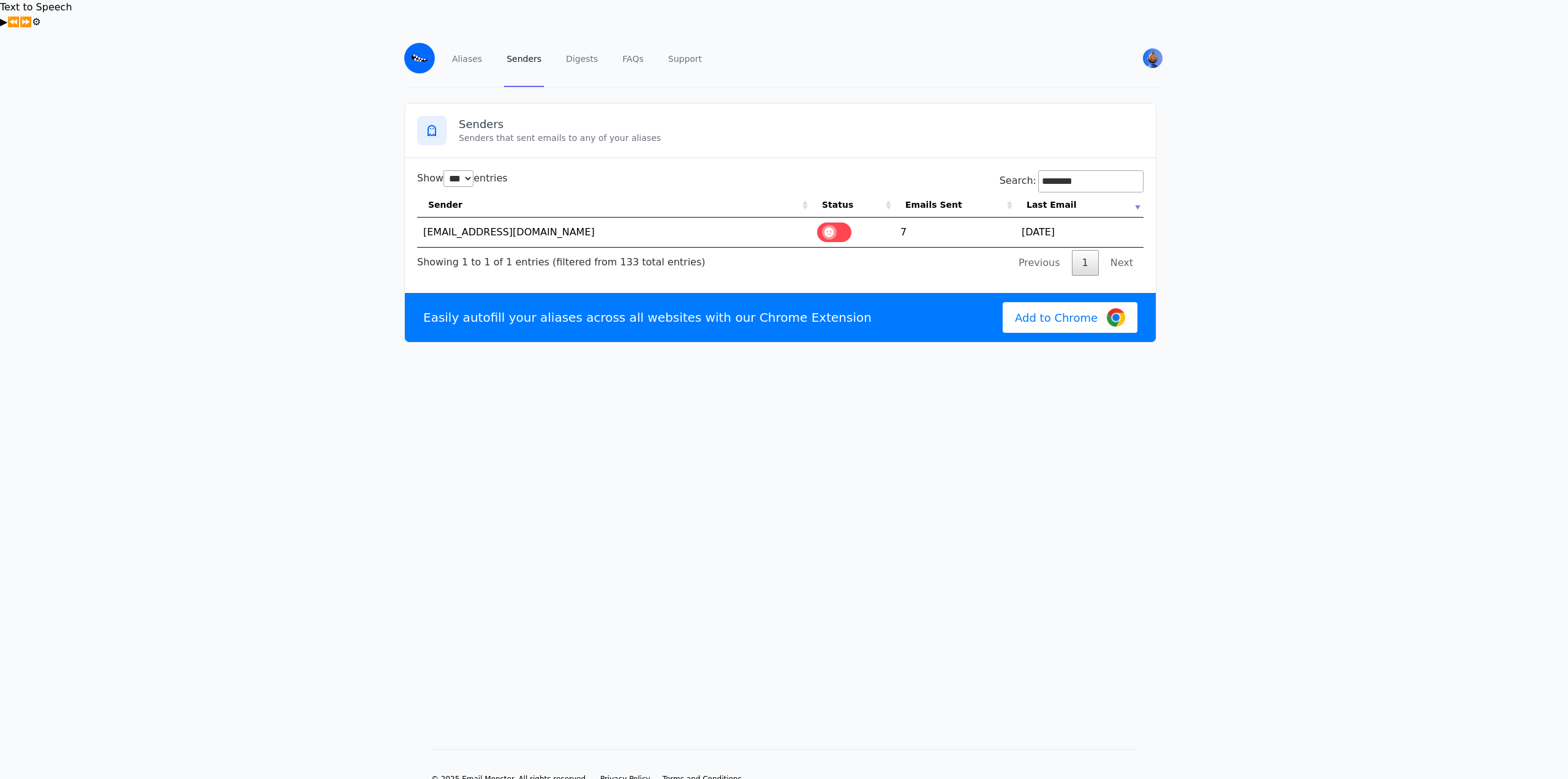
type input "********"
click at [988, 463] on main "Senders Senders that sent emails to any of your aliases Show ** ** ** *** entri…" at bounding box center [784, 399] width 1568 height 621
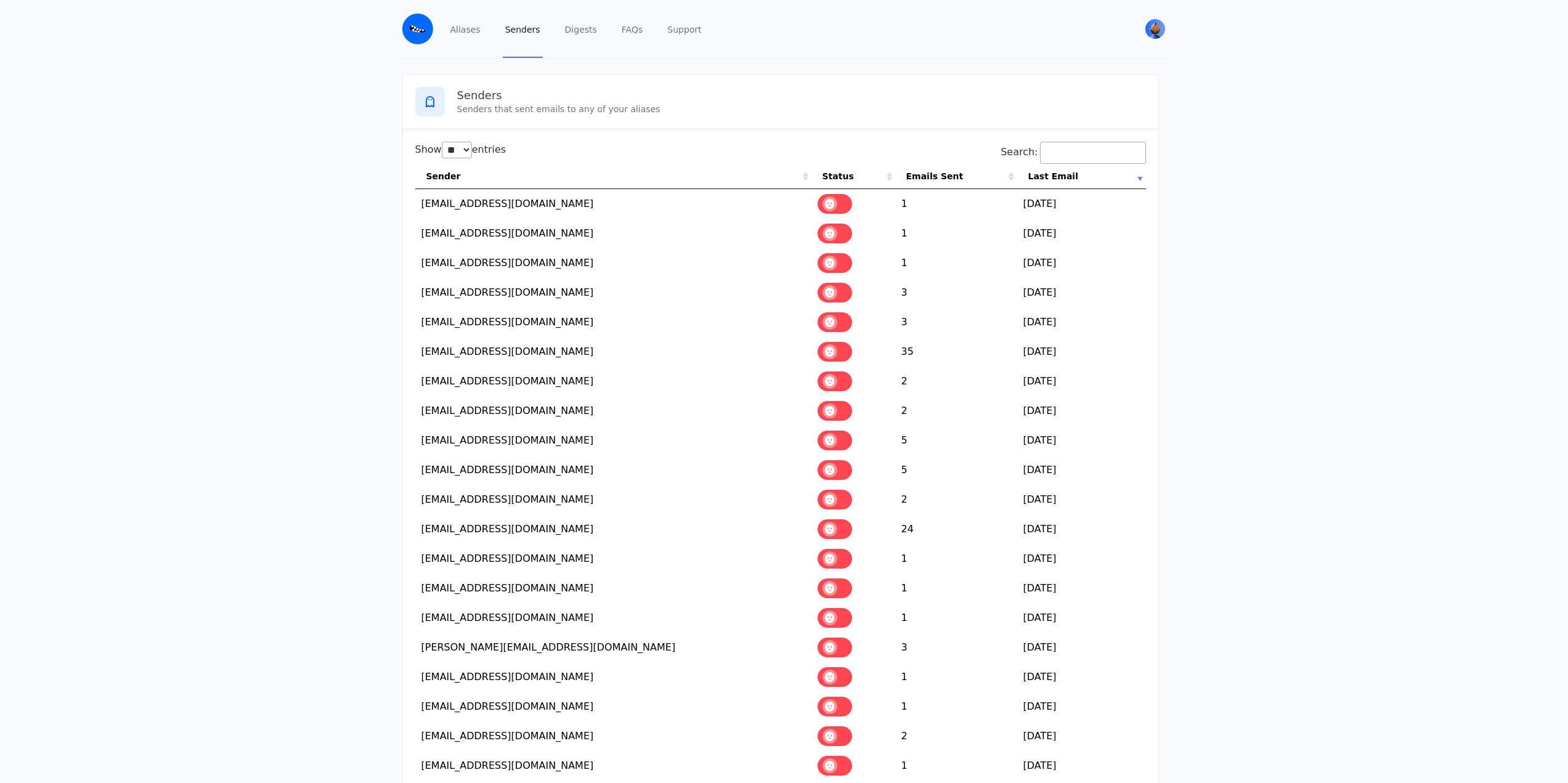
select select "**"
